Goal: Communication & Community: Connect with others

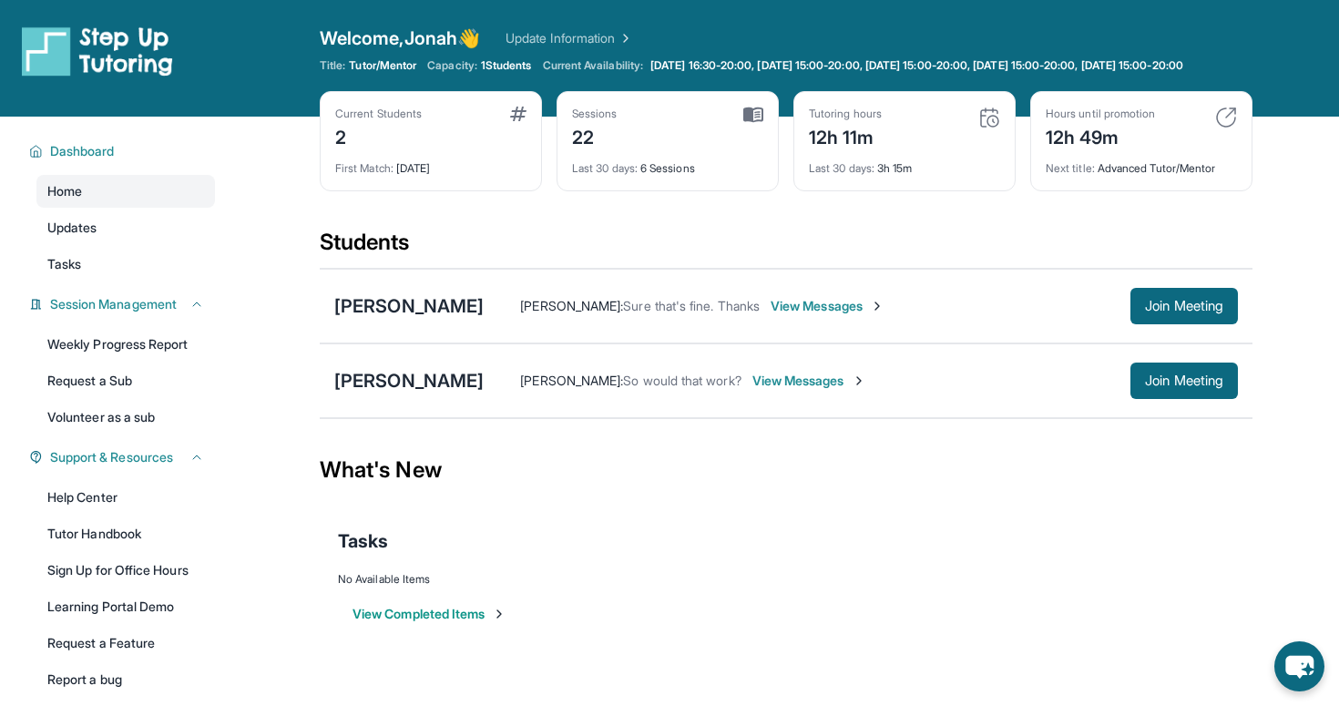
click at [1112, 315] on div "[PERSON_NAME] : Sure that's fine. Thanks View Messages" at bounding box center [807, 306] width 647 height 18
click at [1145, 312] on span "Join Meeting" at bounding box center [1184, 306] width 78 height 11
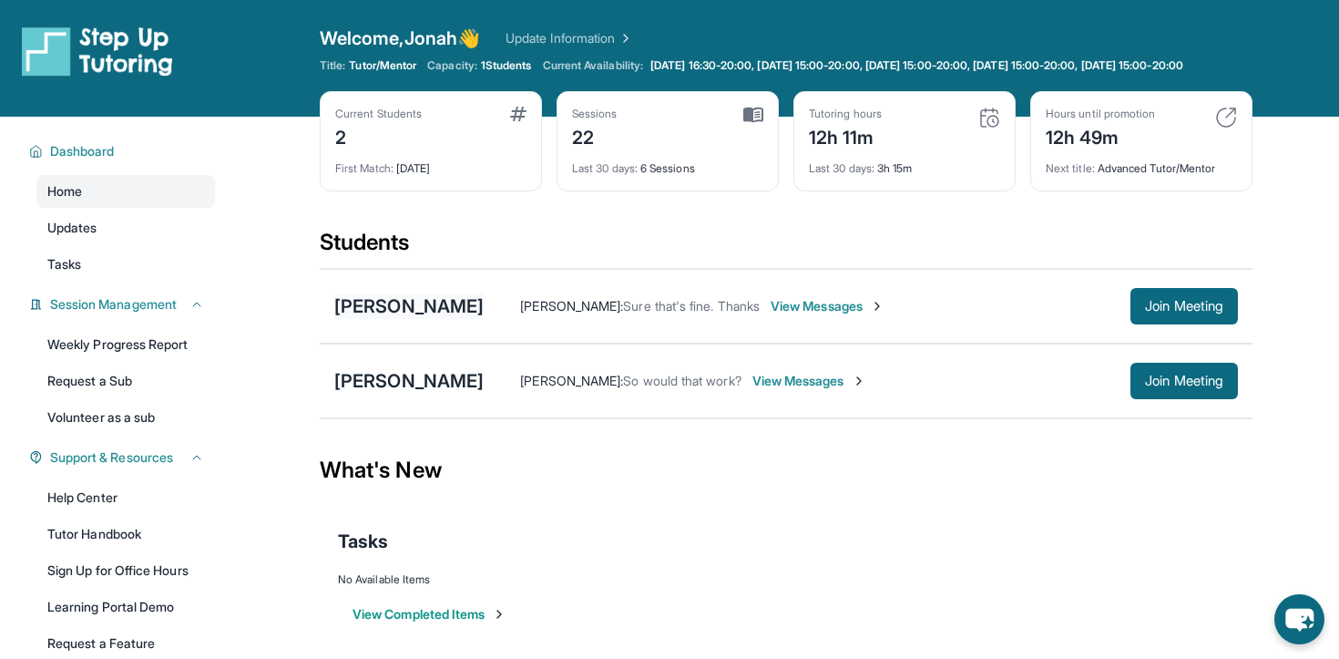
click at [395, 319] on div "[PERSON_NAME]" at bounding box center [408, 306] width 149 height 26
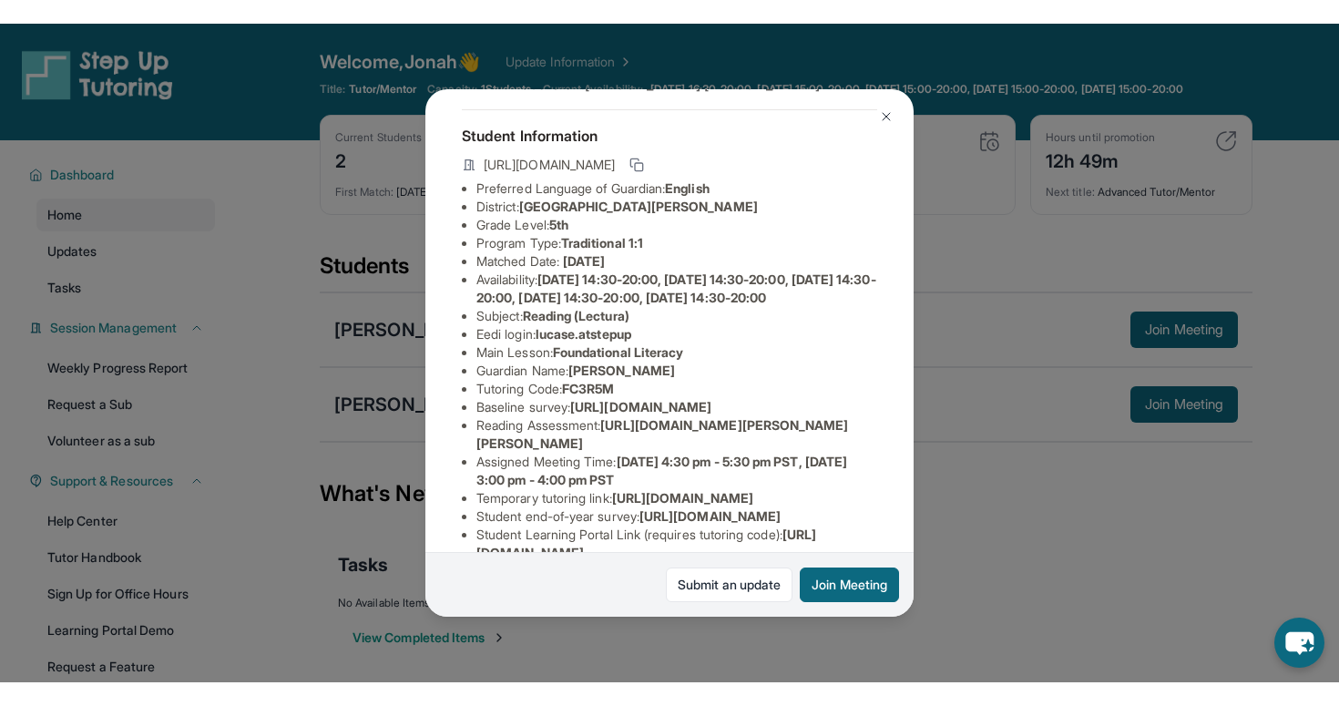
scroll to position [136, 0]
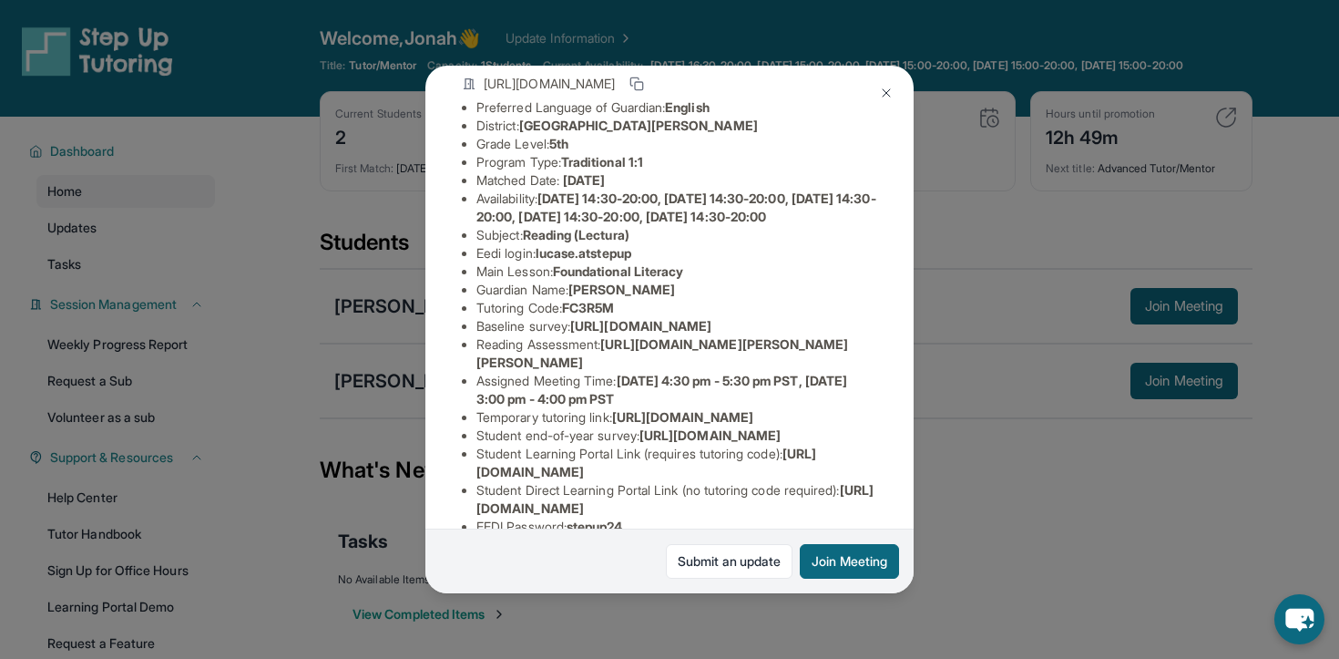
drag, startPoint x: 613, startPoint y: 419, endPoint x: 848, endPoint y: 455, distance: 237.7
click at [848, 372] on li "Reading Assessment : [URL][DOMAIN_NAME][PERSON_NAME][PERSON_NAME]" at bounding box center [677, 353] width 401 height 36
copy span "[URL][DOMAIN_NAME][PERSON_NAME][PERSON_NAME]"
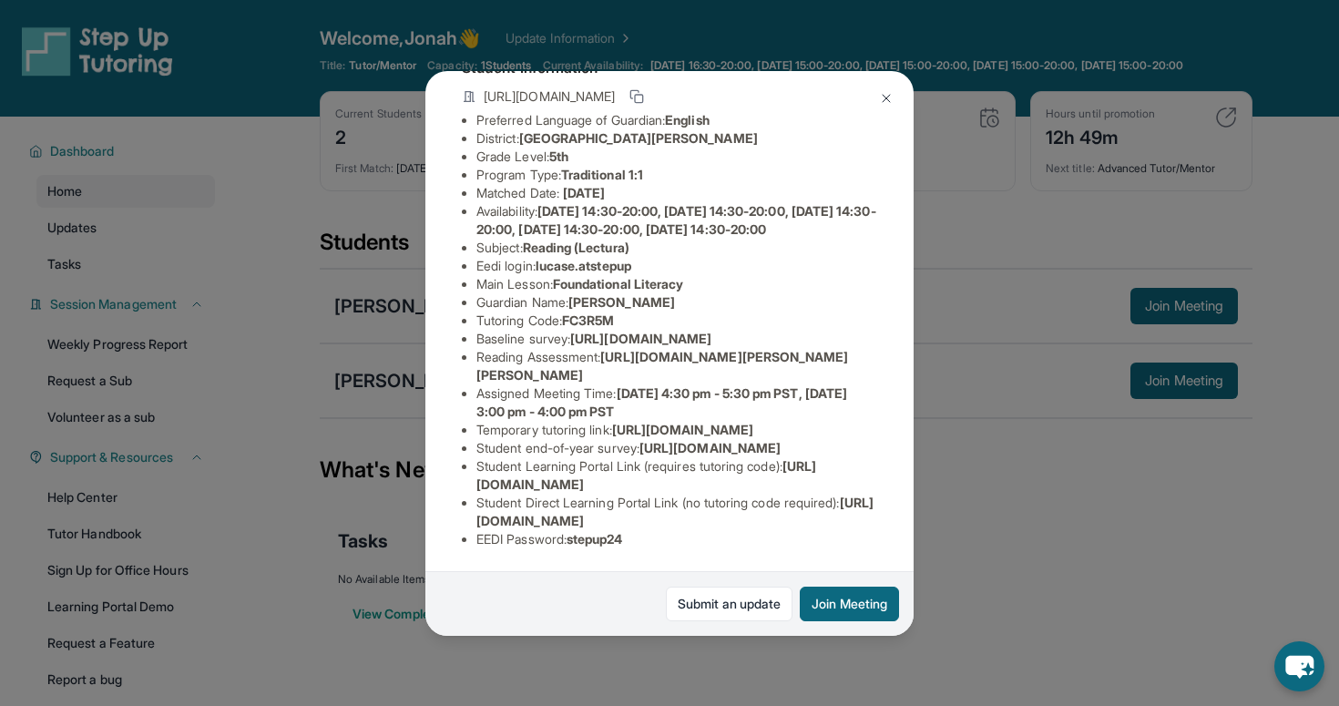
click at [694, 35] on div "[PERSON_NAME] Guardian: [PERSON_NAME] Student Information [URL][DOMAIN_NAME] Pr…" at bounding box center [669, 353] width 1339 height 706
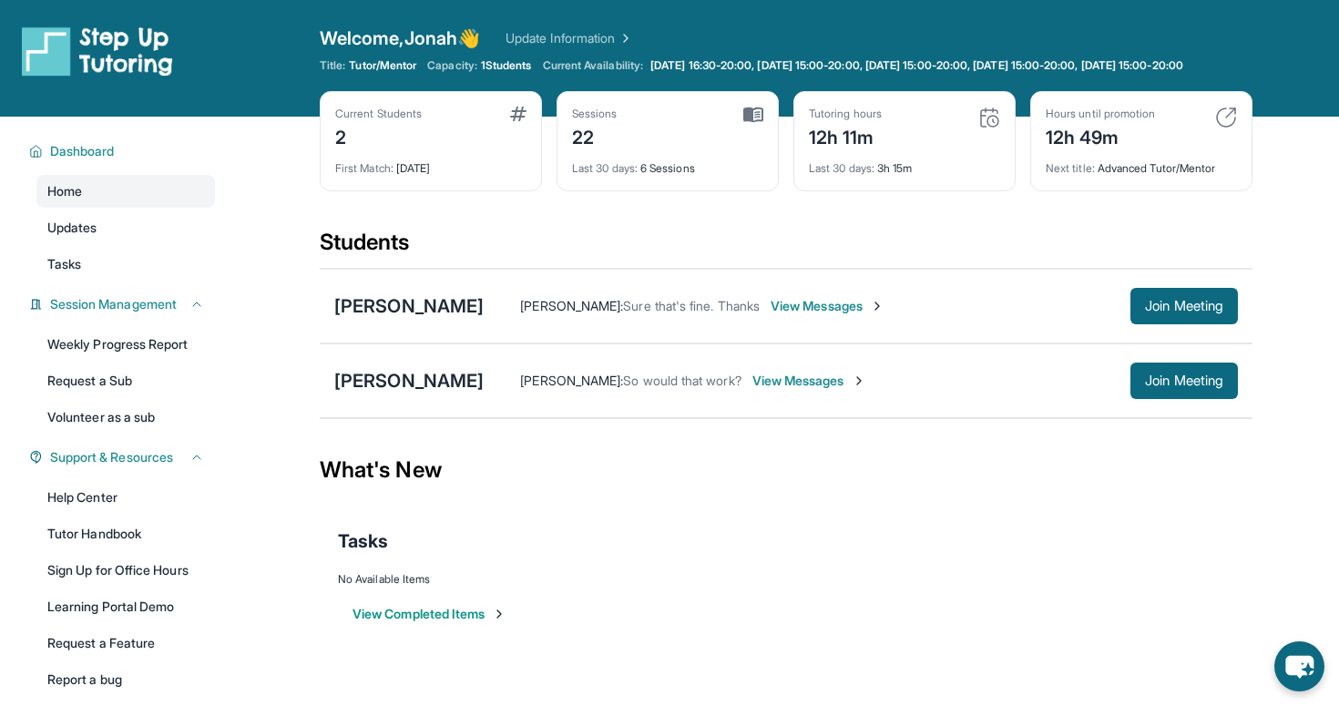
click at [1173, 296] on div "[PERSON_NAME] Eng [PERSON_NAME] : Sure that's fine. Thanks View Messages Join M…" at bounding box center [786, 306] width 933 height 75
click at [1173, 309] on button "Join Meeting" at bounding box center [1185, 306] width 108 height 36
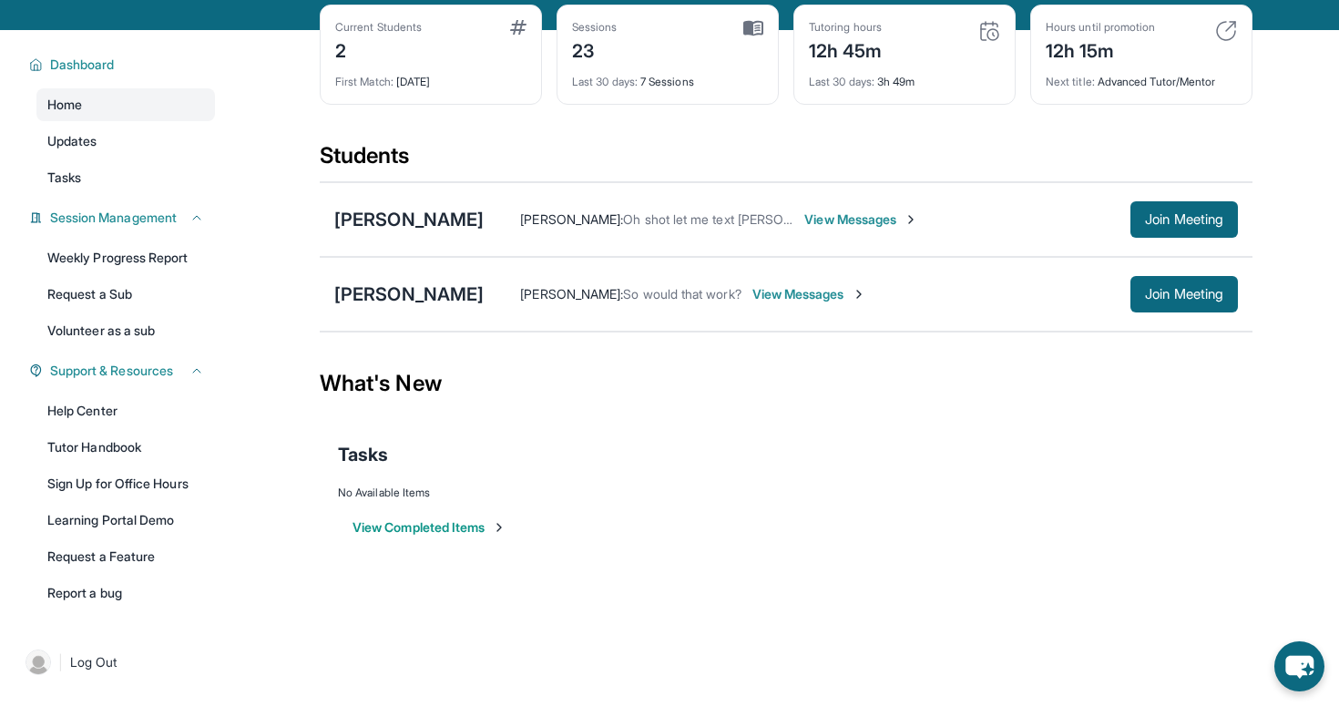
scroll to position [92, 0]
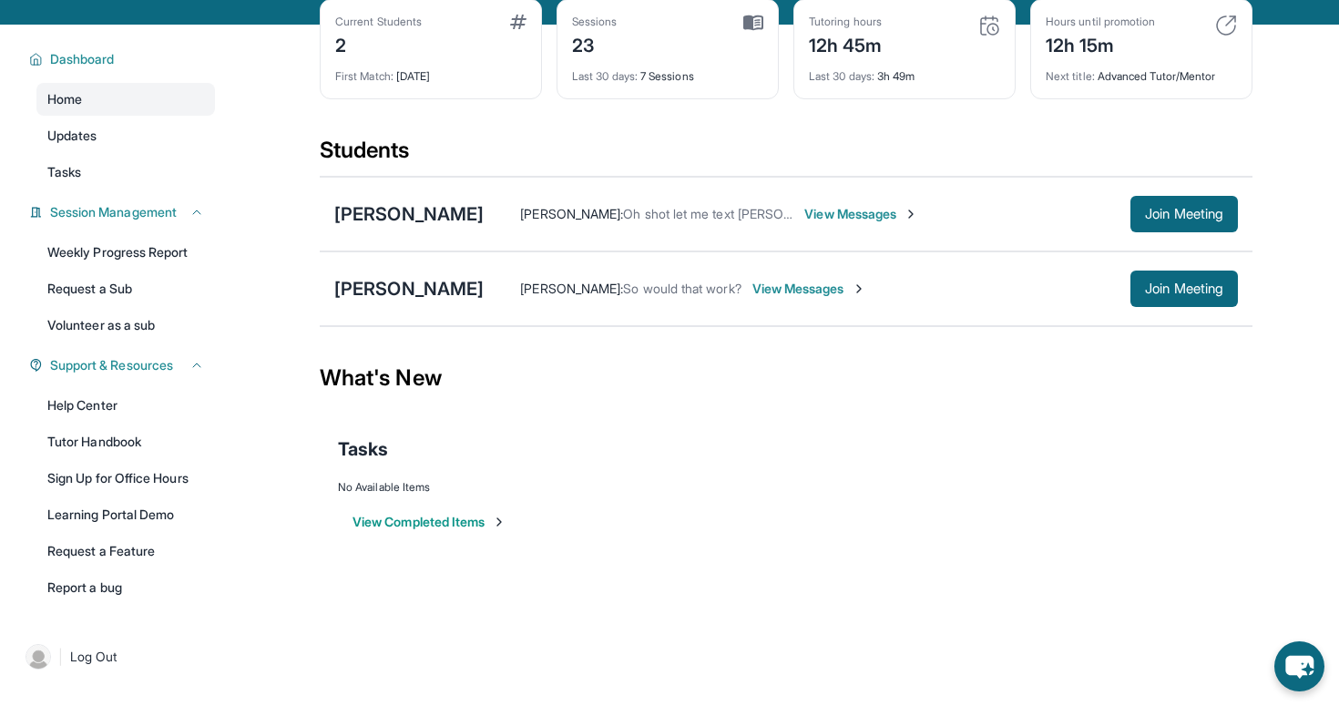
click at [753, 298] on span "View Messages" at bounding box center [810, 289] width 114 height 18
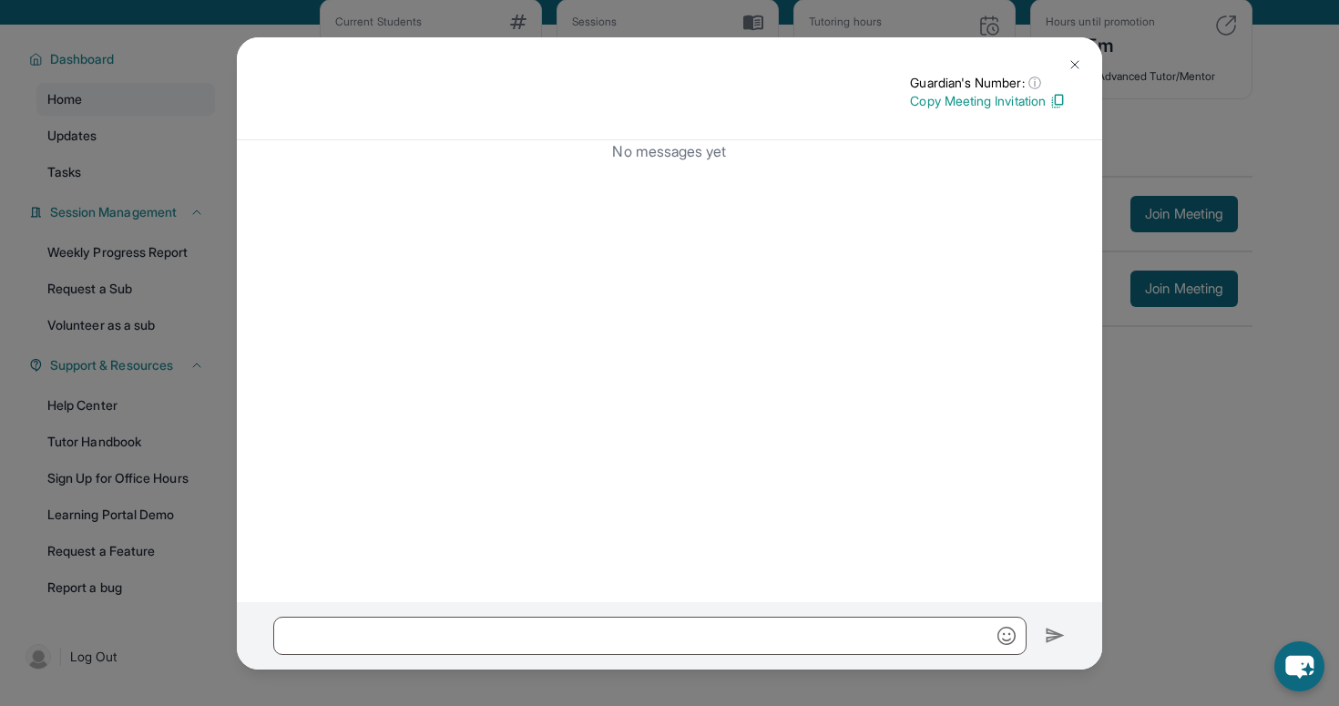
click at [1064, 59] on button at bounding box center [1075, 64] width 36 height 36
